Goal: Information Seeking & Learning: Learn about a topic

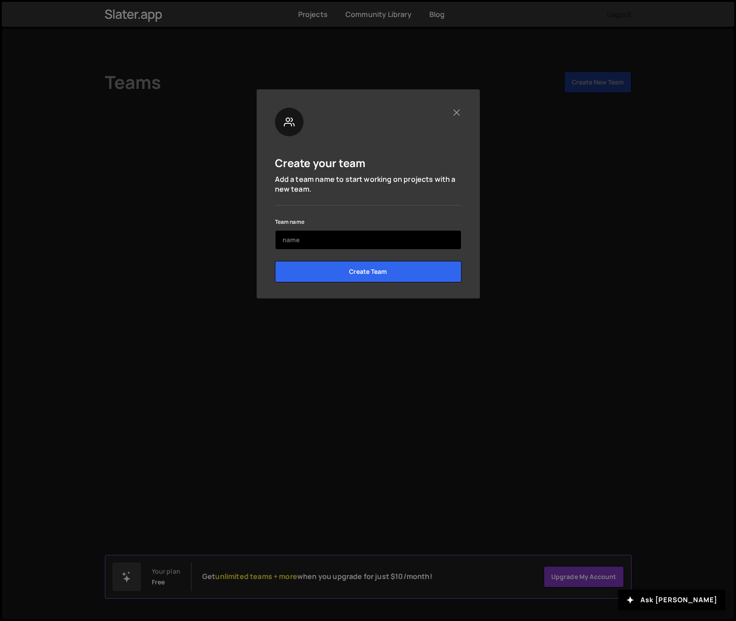
click at [348, 236] on input "text" at bounding box center [368, 240] width 187 height 20
type input "els"
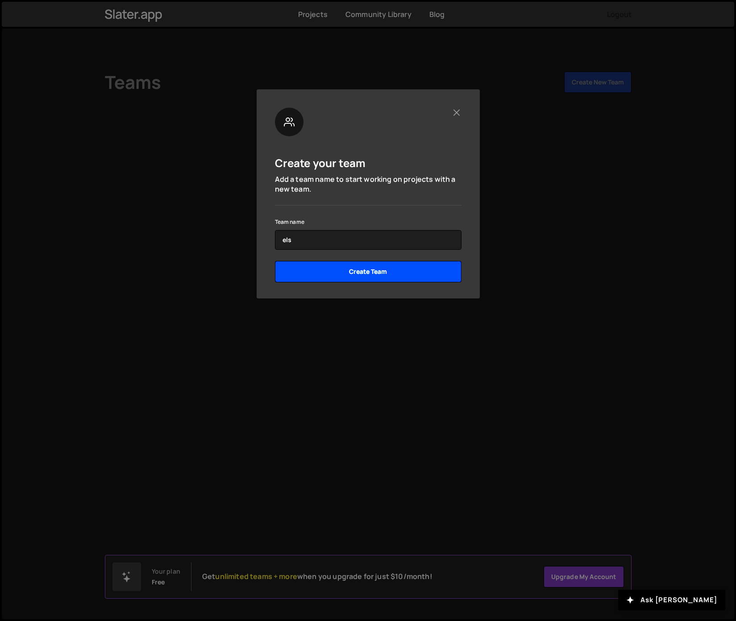
click at [362, 271] on input "Create Team" at bounding box center [368, 271] width 187 height 21
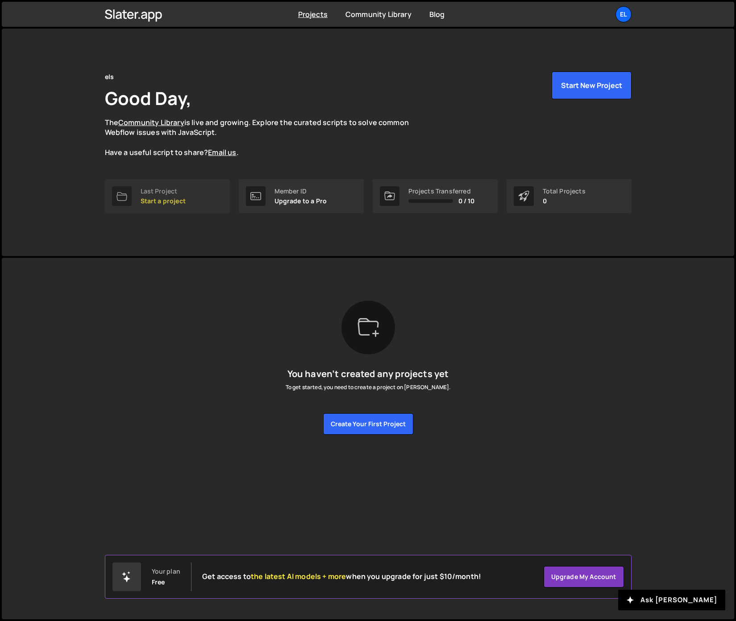
click at [162, 196] on div "Last Project Start a project" at bounding box center [163, 196] width 45 height 17
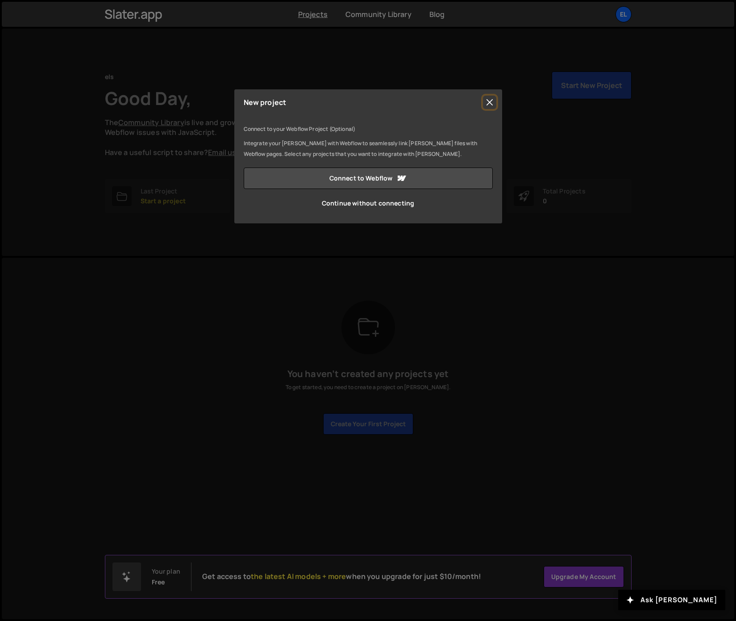
click at [489, 105] on button "Close" at bounding box center [489, 102] width 13 height 13
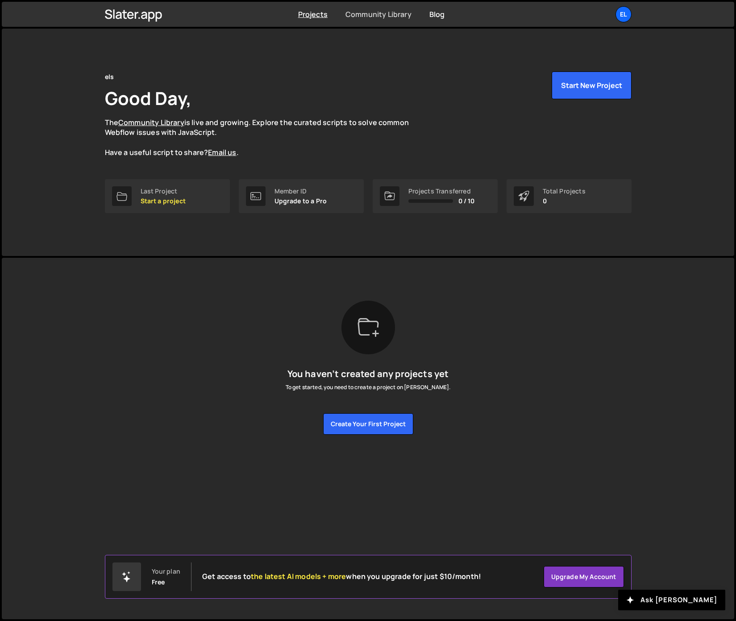
click at [380, 17] on link "Community Library" at bounding box center [379, 14] width 66 height 10
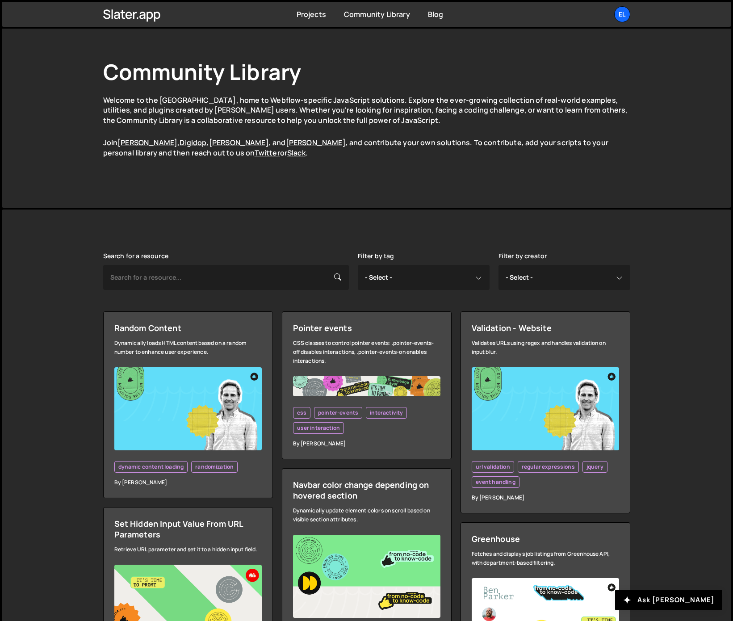
scroll to position [16, 0]
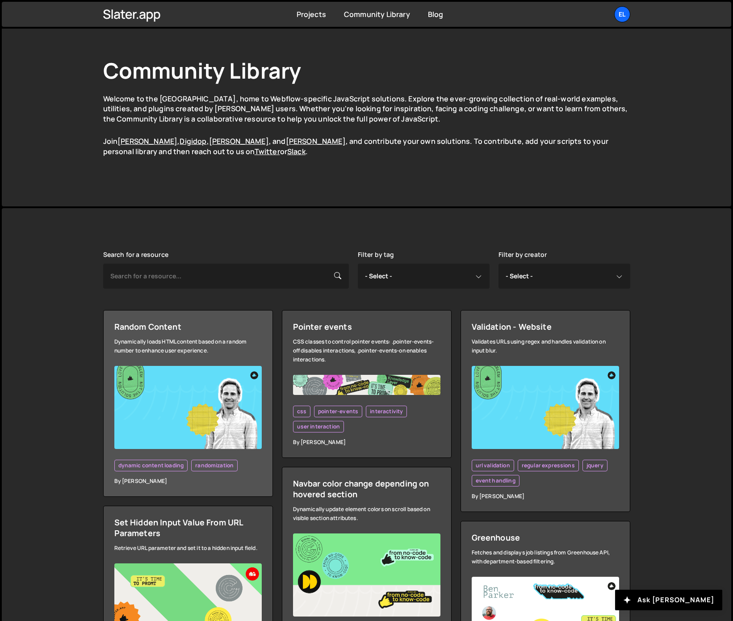
click at [202, 396] on img at bounding box center [187, 407] width 147 height 83
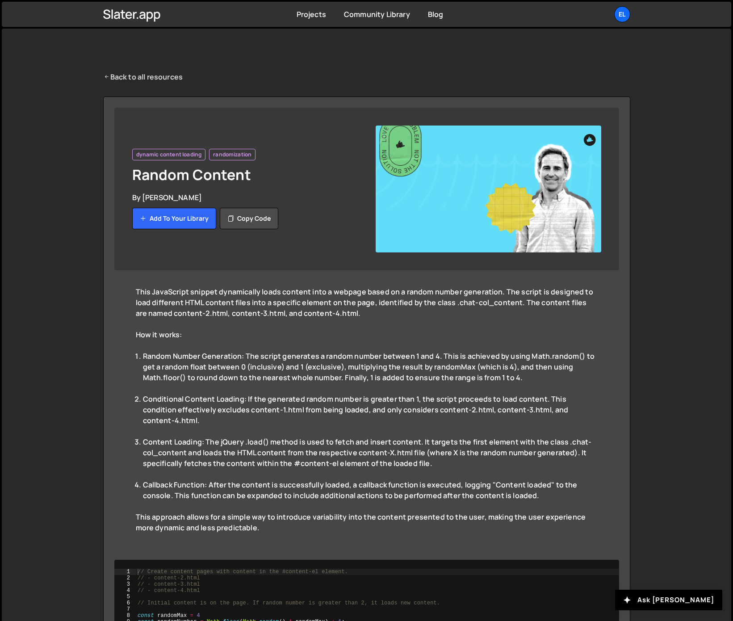
click at [153, 78] on link "Back to all resources" at bounding box center [143, 76] width 80 height 11
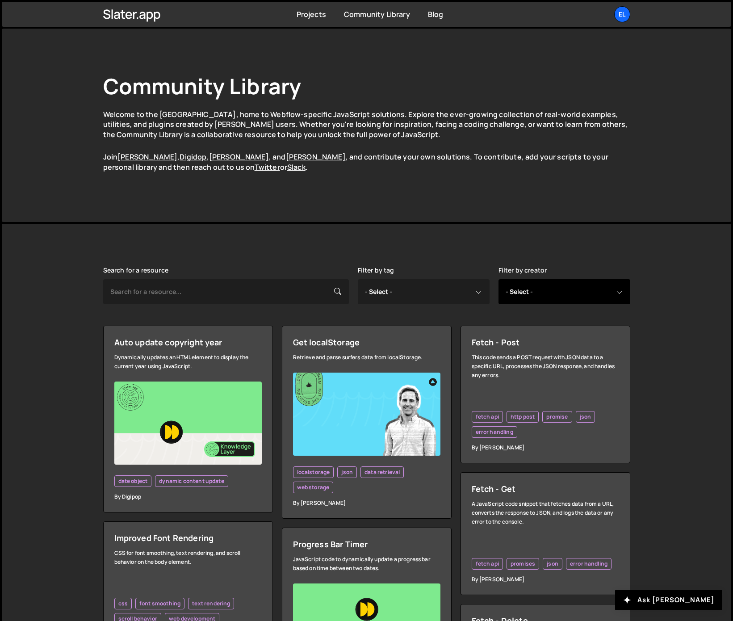
click at [543, 292] on select "- Select - all resources Andrea Morgan Corey Moen Digipop Green Malan Jared Mal…" at bounding box center [564, 291] width 132 height 25
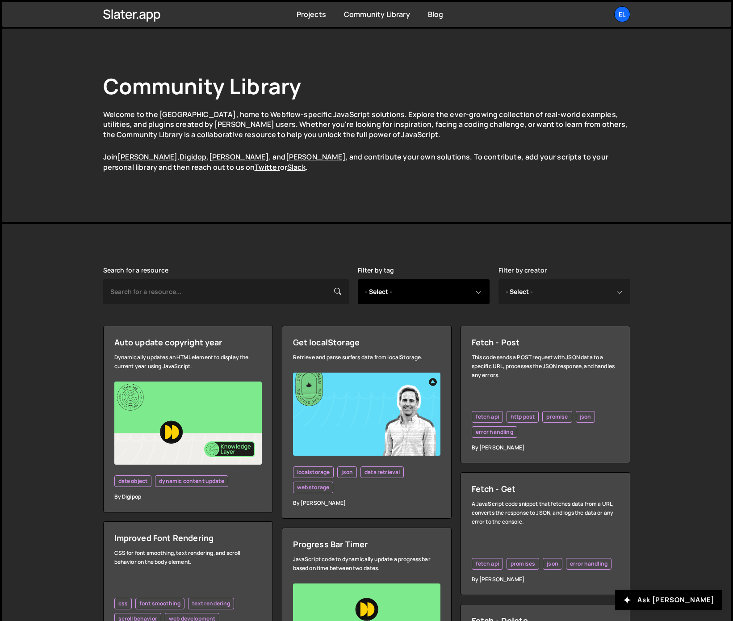
click at [464, 293] on select "- Select - all resources ::selection api american flag animation array filterin…" at bounding box center [424, 291] width 132 height 25
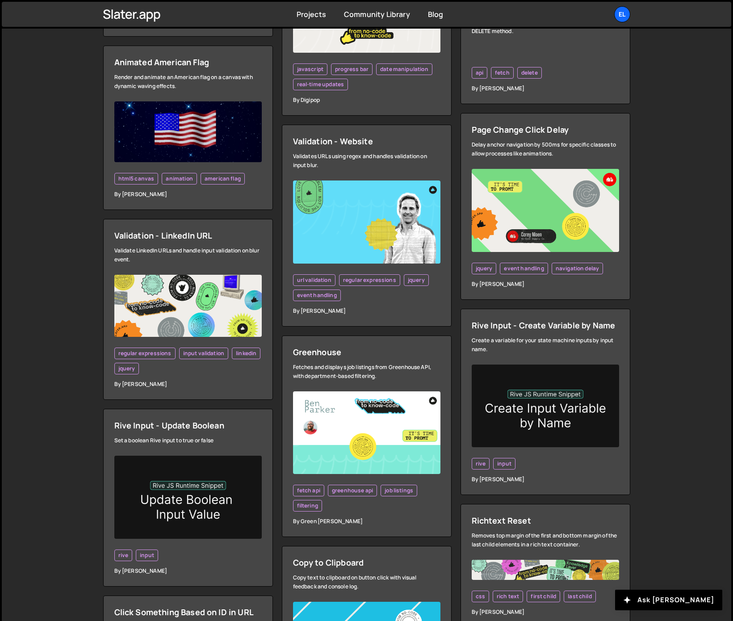
scroll to position [617, 0]
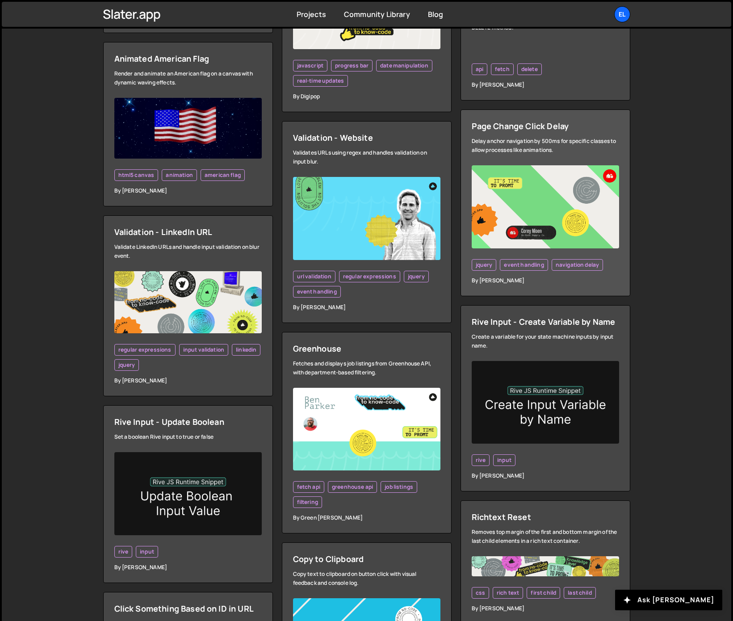
click at [534, 183] on img at bounding box center [545, 206] width 147 height 83
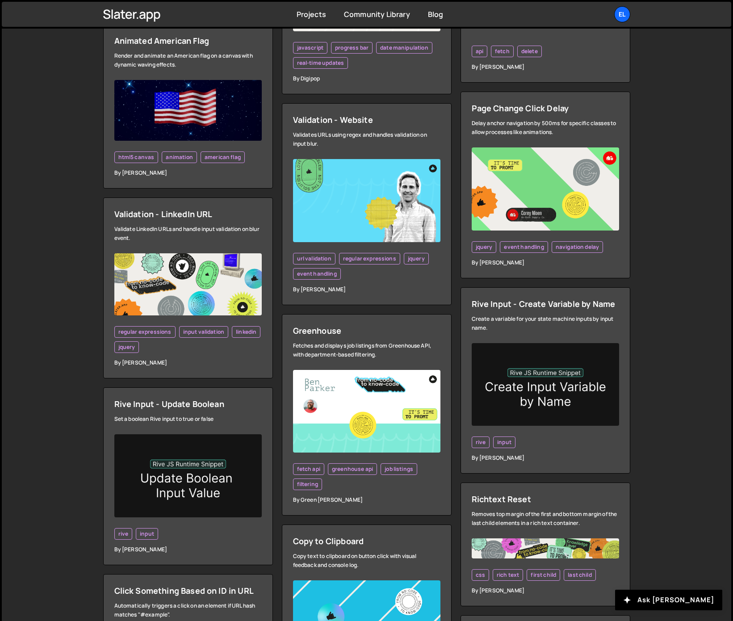
scroll to position [639, 0]
